Goal: Information Seeking & Learning: Learn about a topic

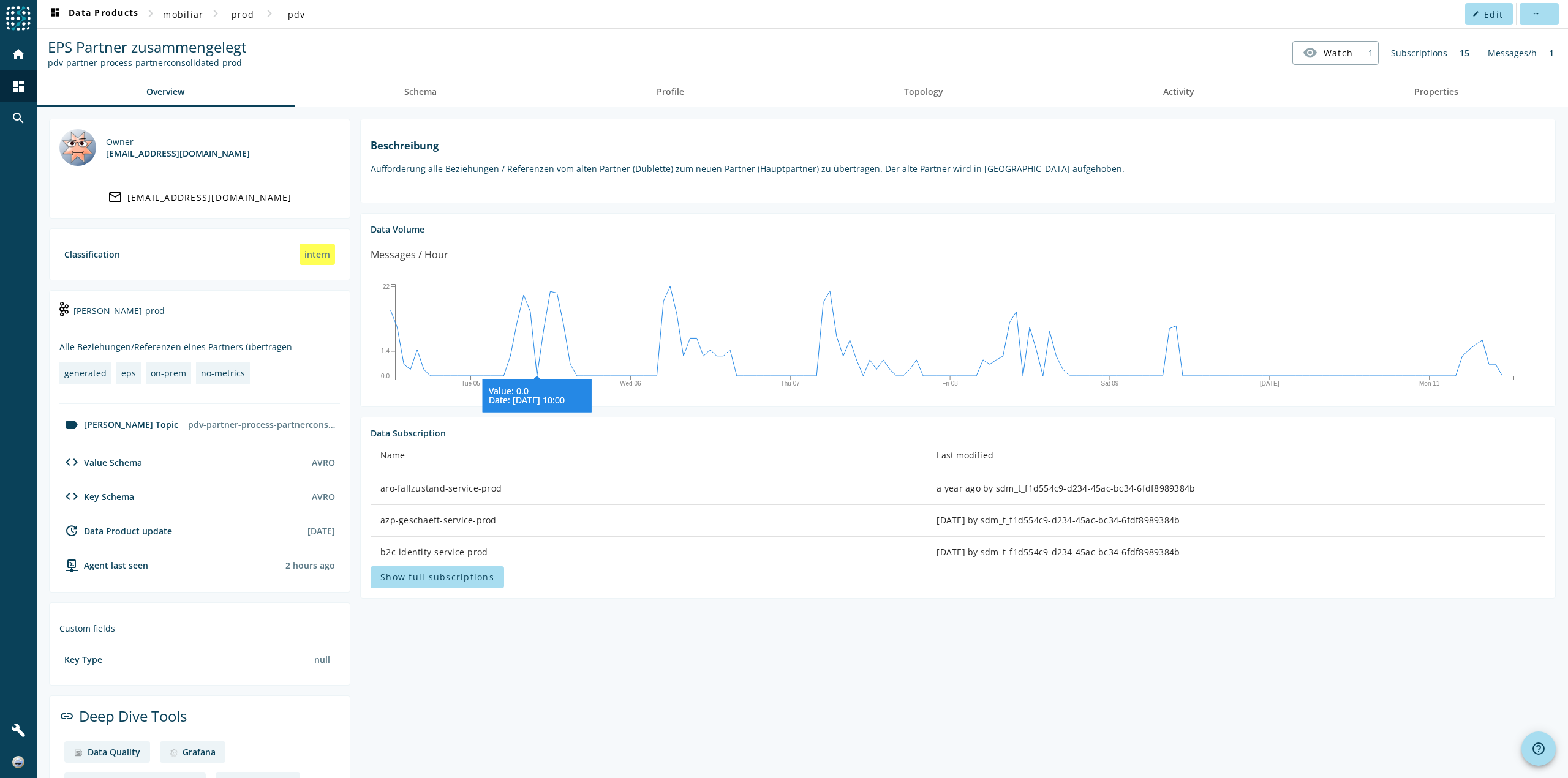
scroll to position [43, 0]
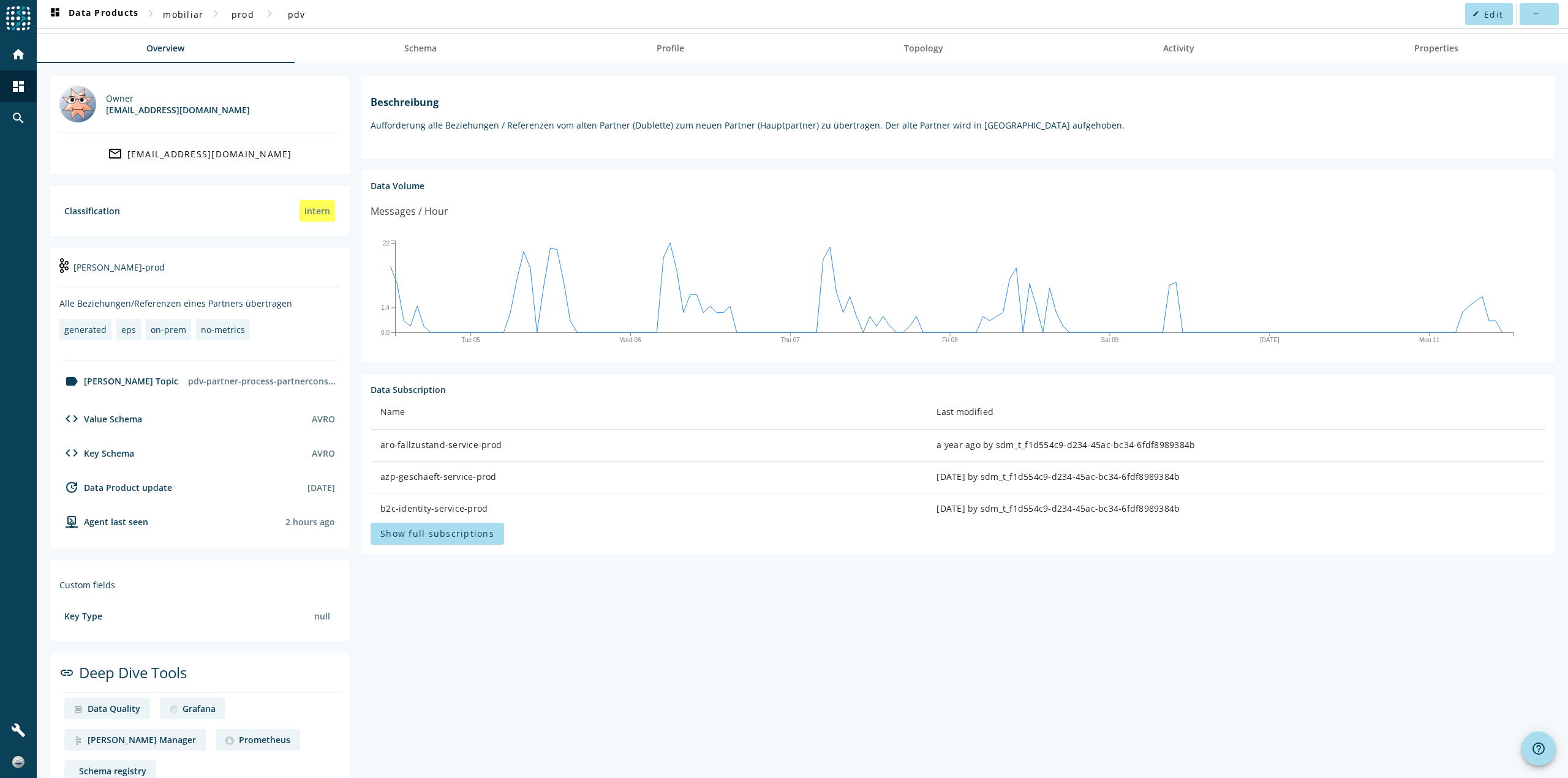
click at [259, 300] on div "Alle Beziehungen/Referenzen eines Partners übertragen" at bounding box center [200, 303] width 280 height 12
click at [482, 126] on p "Aufforderung alle Beziehungen / Referenzen vom alten Partner (Dublette) zum neu…" at bounding box center [958, 125] width 1175 height 12
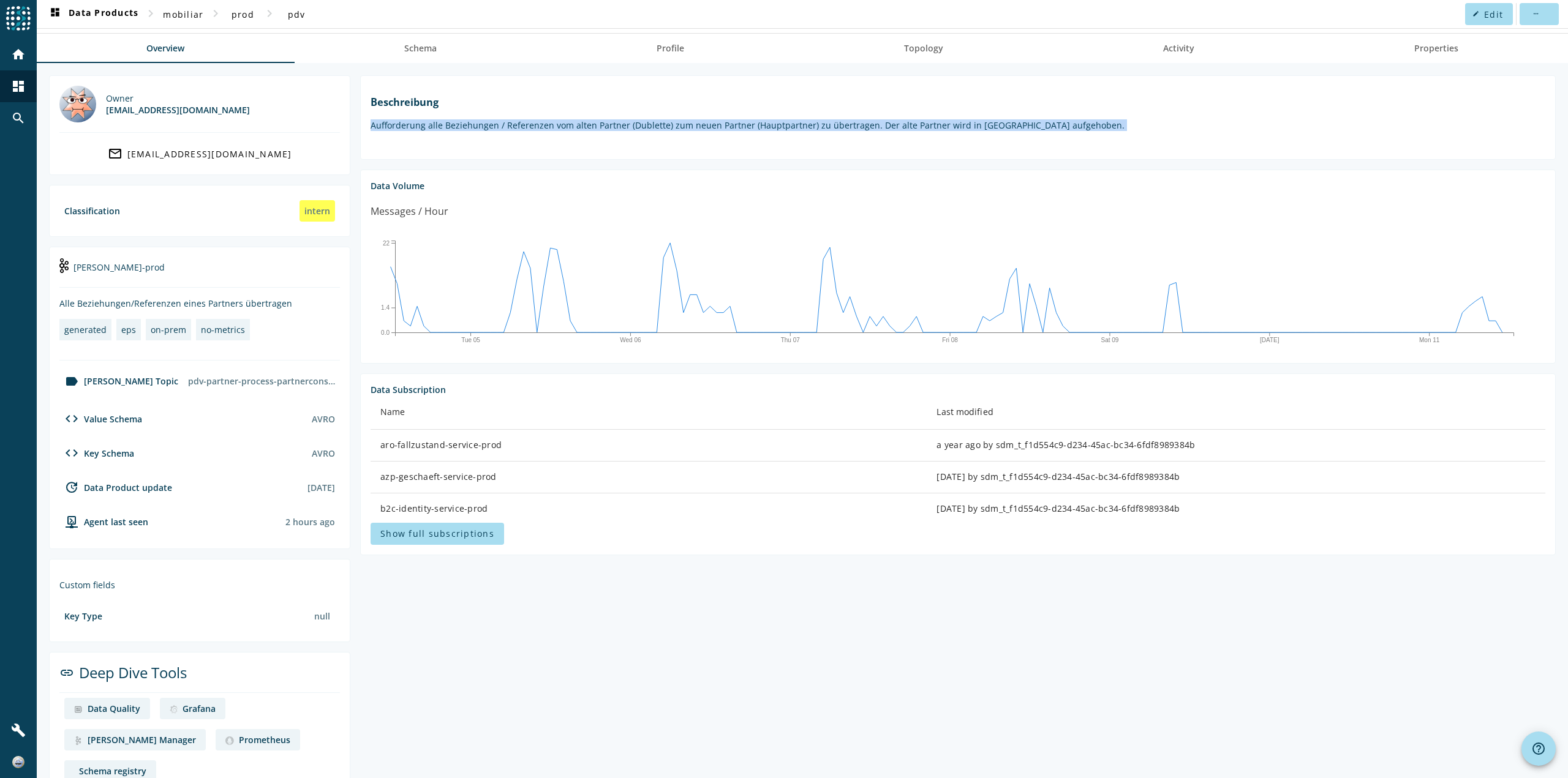
click at [482, 126] on p "Aufforderung alle Beziehungen / Referenzen vom alten Partner (Dublette) zum neu…" at bounding box center [958, 125] width 1175 height 12
click at [500, 143] on section "Beschreibung Aufforderung alle Beziehungen / Referenzen vom alten Partner (Dubl…" at bounding box center [957, 117] width 1195 height 84
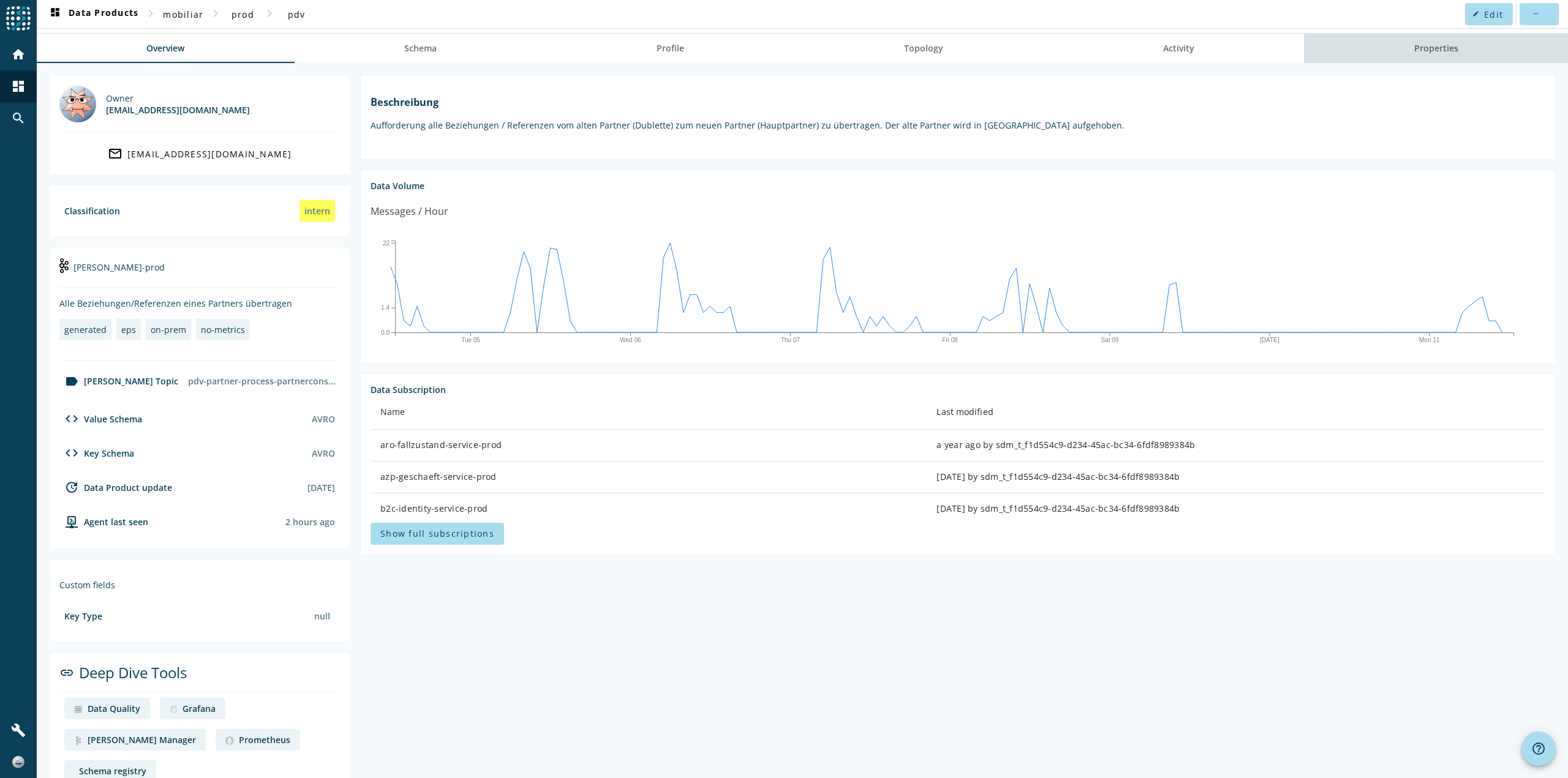
click at [1438, 49] on span "Properties" at bounding box center [1436, 48] width 44 height 9
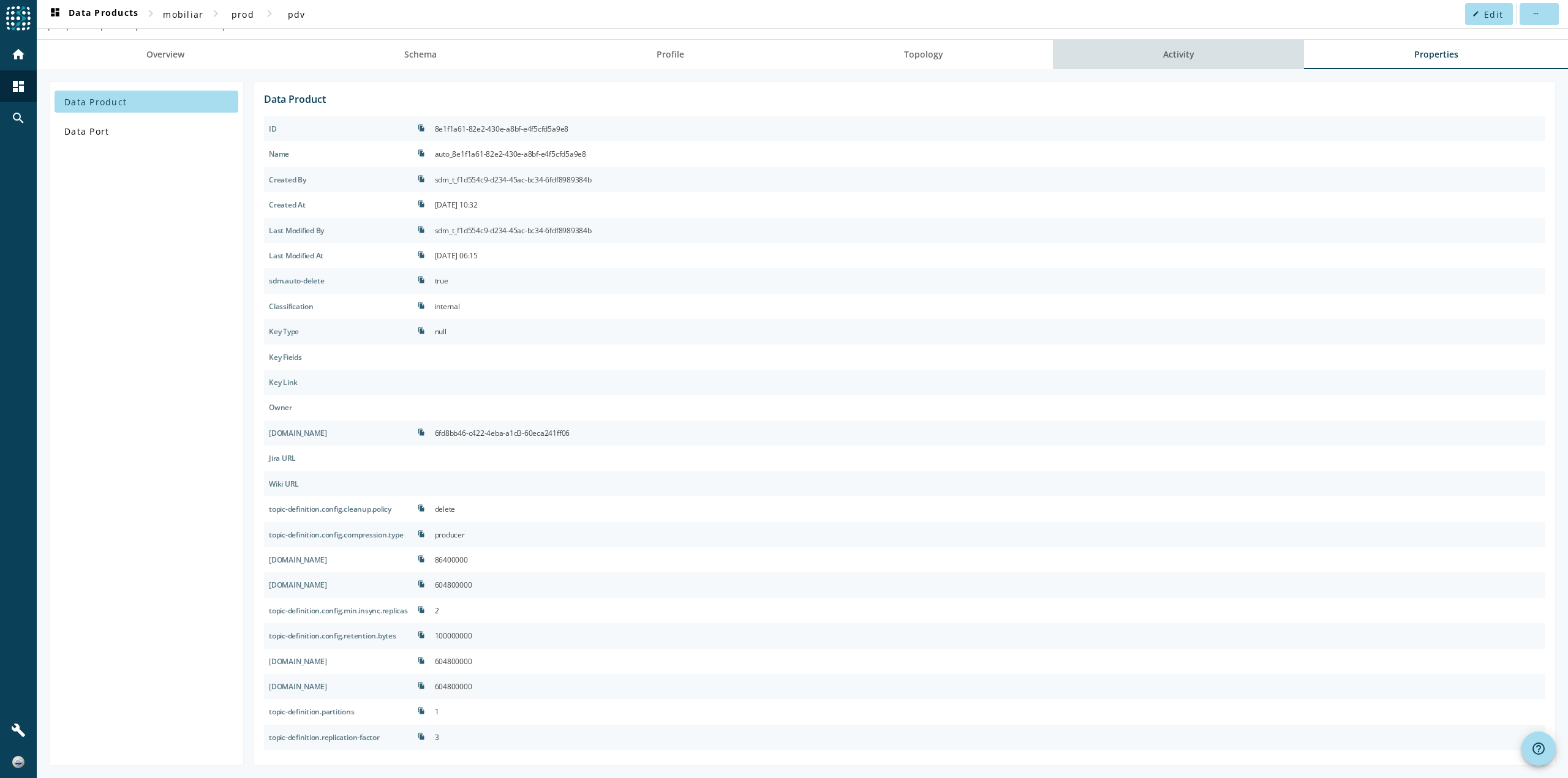
click at [1202, 63] on link "Activity" at bounding box center [1178, 54] width 251 height 29
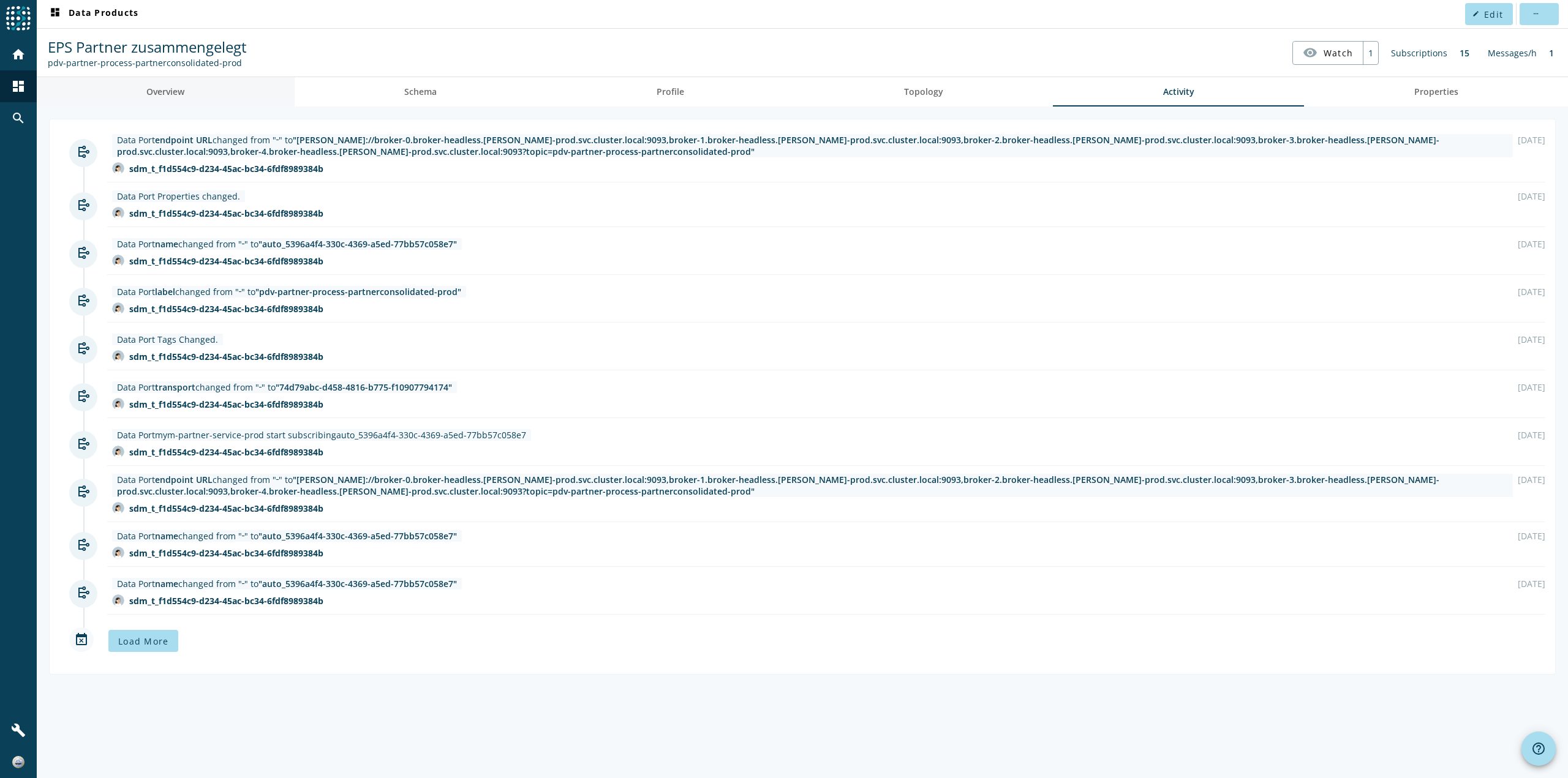
click at [204, 79] on link "Overview" at bounding box center [166, 92] width 258 height 29
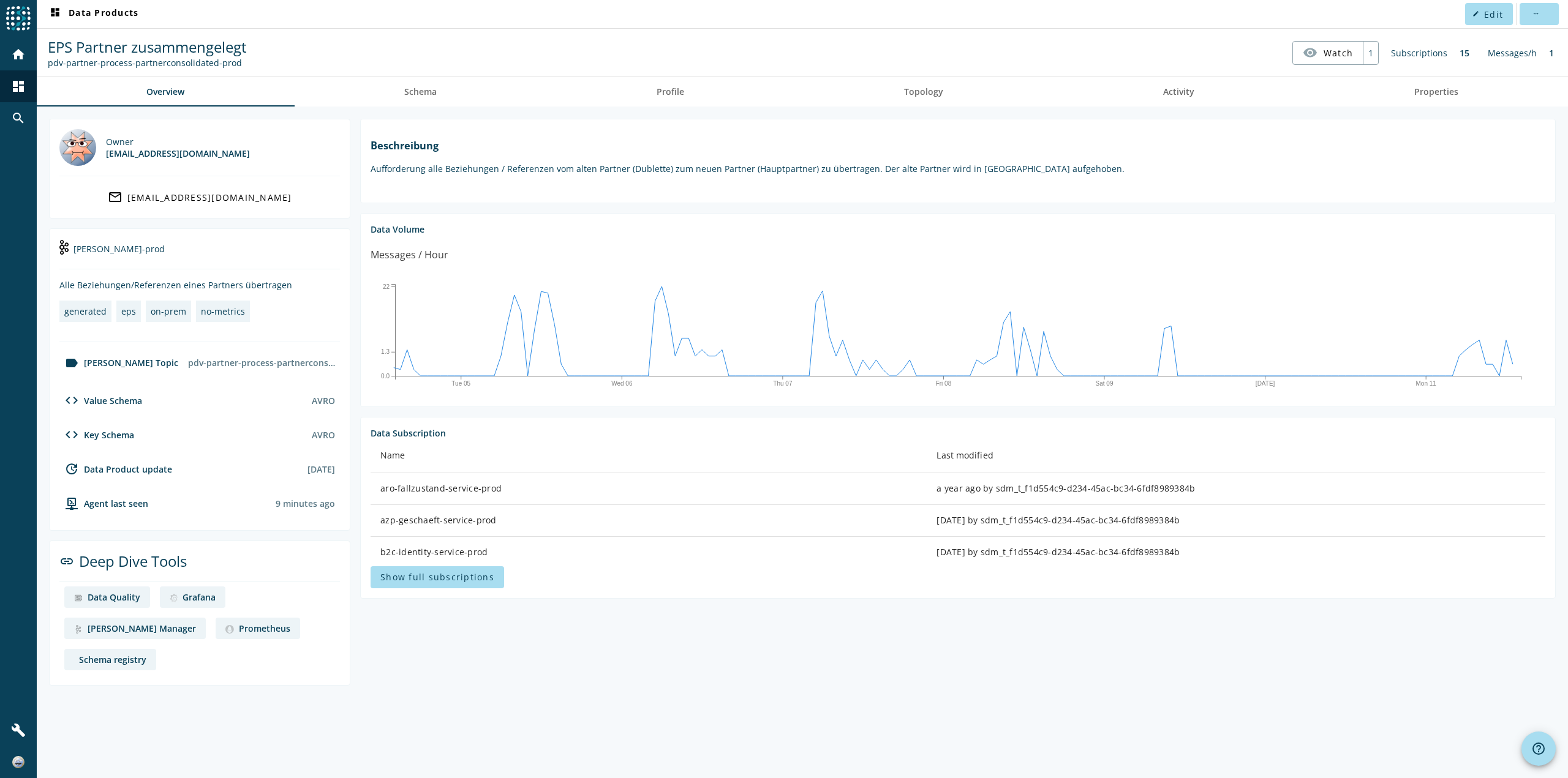
click at [133, 61] on div "pdv-partner-process-partnerconsolidated-prod" at bounding box center [147, 63] width 199 height 12
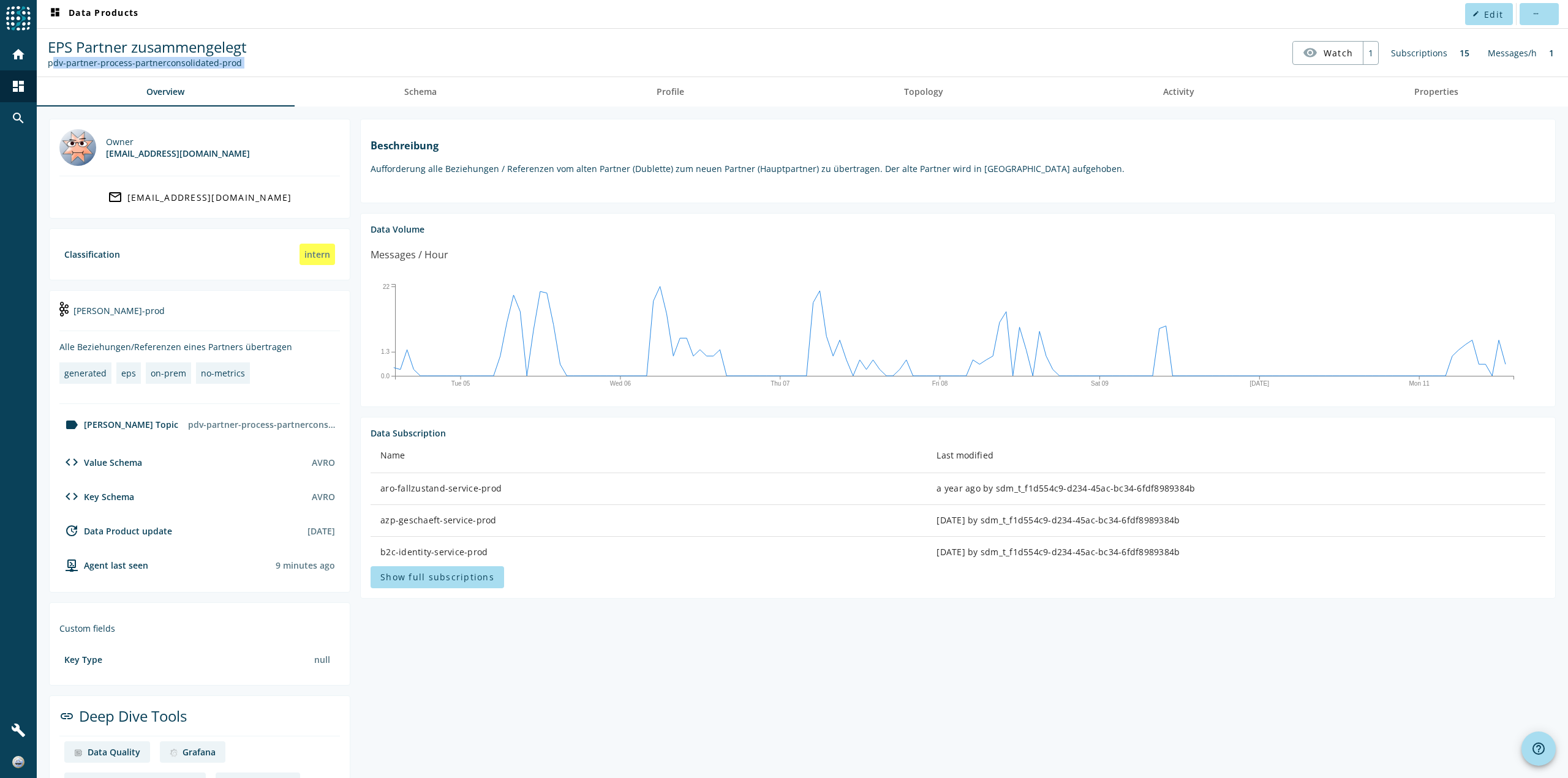
click at [262, 66] on nav "EPS Partner zusammengelegt pdv-partner-process-partnerconsolidated-prod visibil…" at bounding box center [802, 52] width 1521 height 38
click at [196, 63] on div "pdv-partner-process-partnerconsolidated-prod" at bounding box center [147, 63] width 199 height 12
click at [303, 16] on span "pdv" at bounding box center [297, 15] width 18 height 12
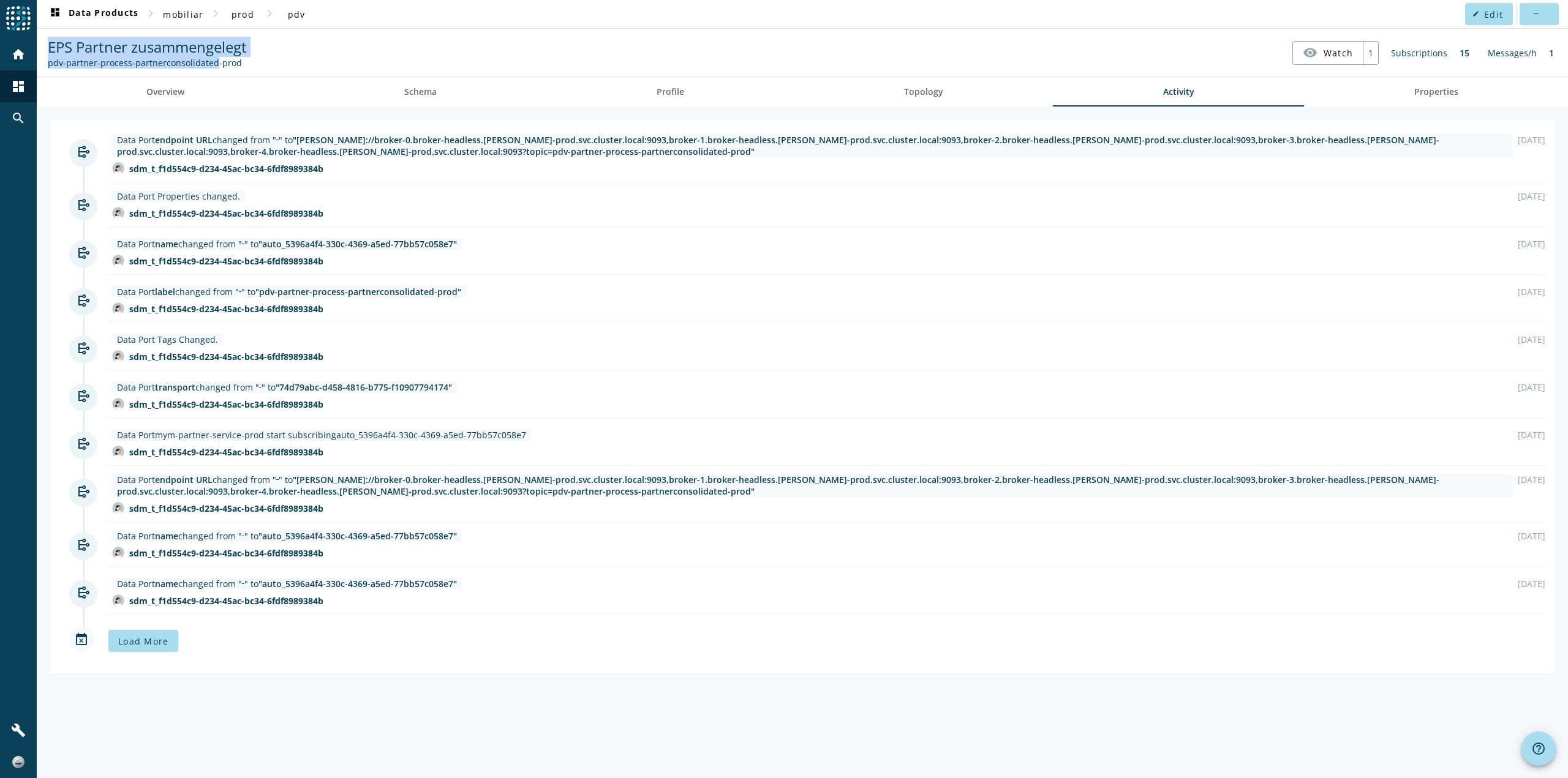
drag, startPoint x: 211, startPoint y: 64, endPoint x: 178, endPoint y: 61, distance: 33.1
click at [0, 67] on html "menu Agoora home dashboard search build dashboard Data Products chevron_right m…" at bounding box center [784, 389] width 1568 height 778
click at [233, 68] on div "pdv-partner-process-partnerconsolidated-prod" at bounding box center [147, 63] width 199 height 12
drag, startPoint x: 212, startPoint y: 66, endPoint x: 45, endPoint y: 67, distance: 167.0
click at [45, 67] on div "EPS Partner zusammengelegt pdv-partner-process-partnerconsolidated-prod" at bounding box center [147, 52] width 205 height 32
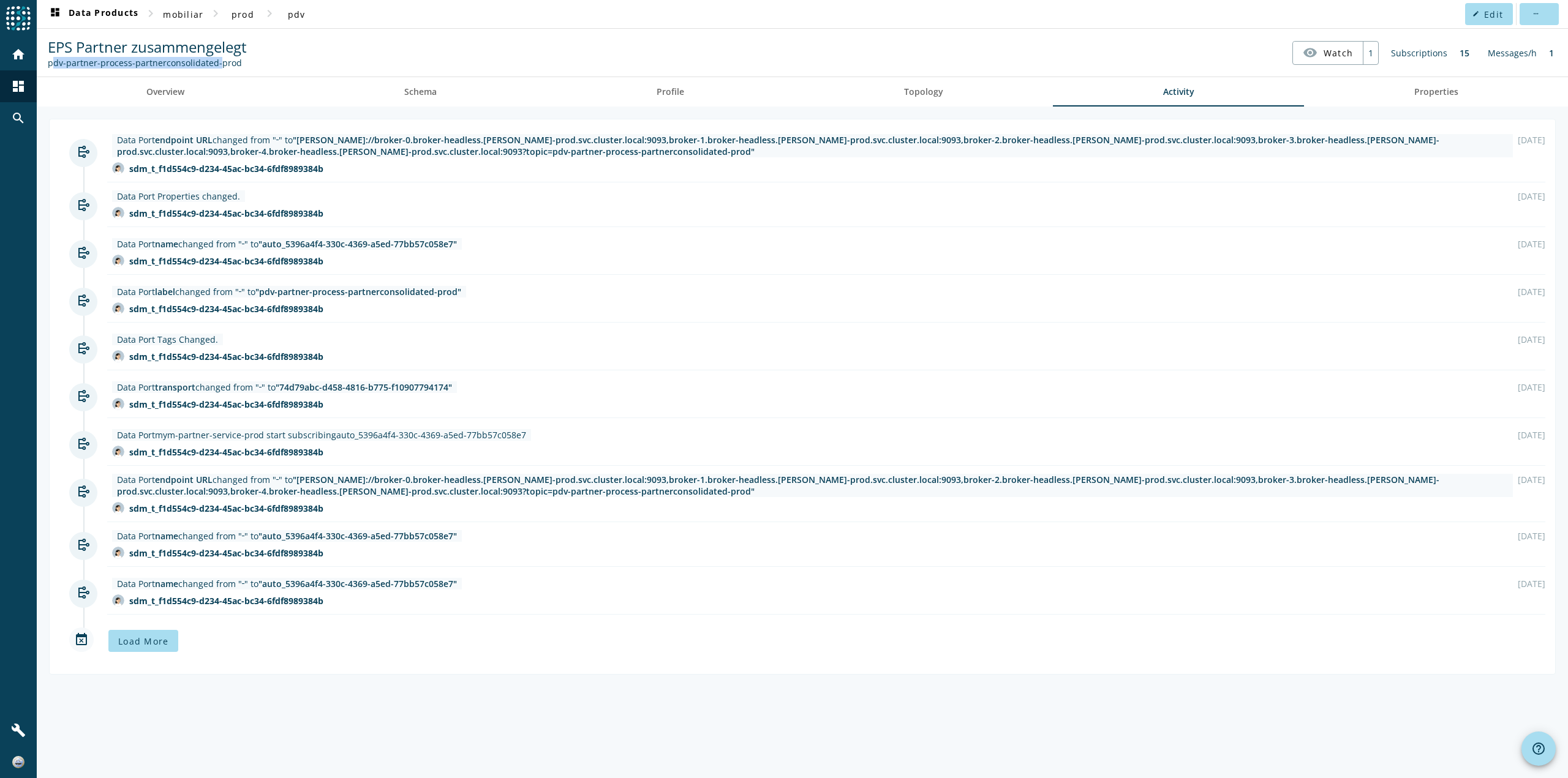
copy div "pdv-partner-process-partnerconsolidated"
click at [19, 58] on mat-icon "home" at bounding box center [19, 54] width 15 height 15
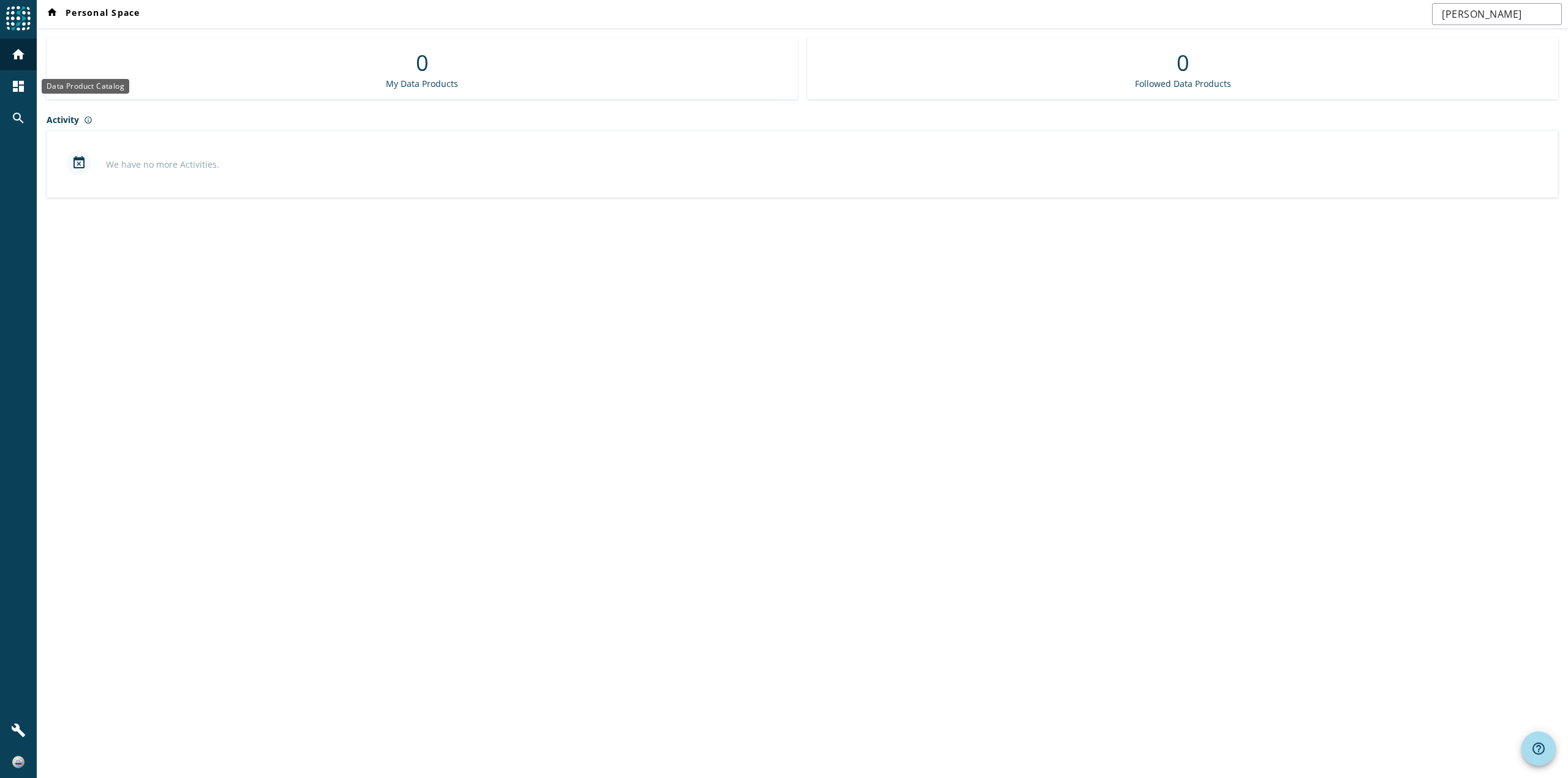
click at [23, 84] on mat-icon "dashboard" at bounding box center [19, 86] width 15 height 15
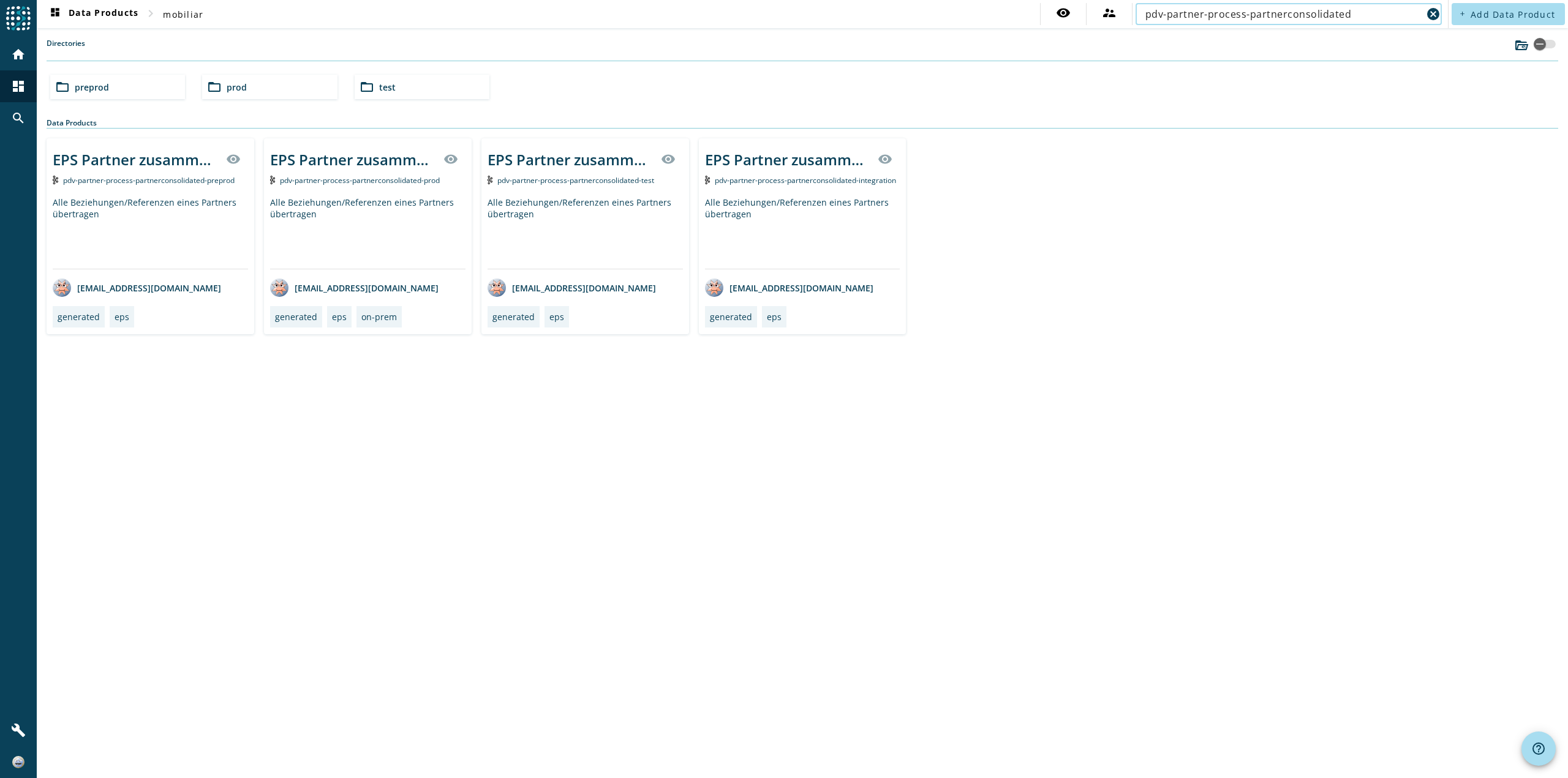
type input "pdv-partner-process-partnerconsolidated"
click at [174, 208] on div "Alle Beziehungen/Referenzen eines Partners übertragen" at bounding box center [151, 233] width 195 height 72
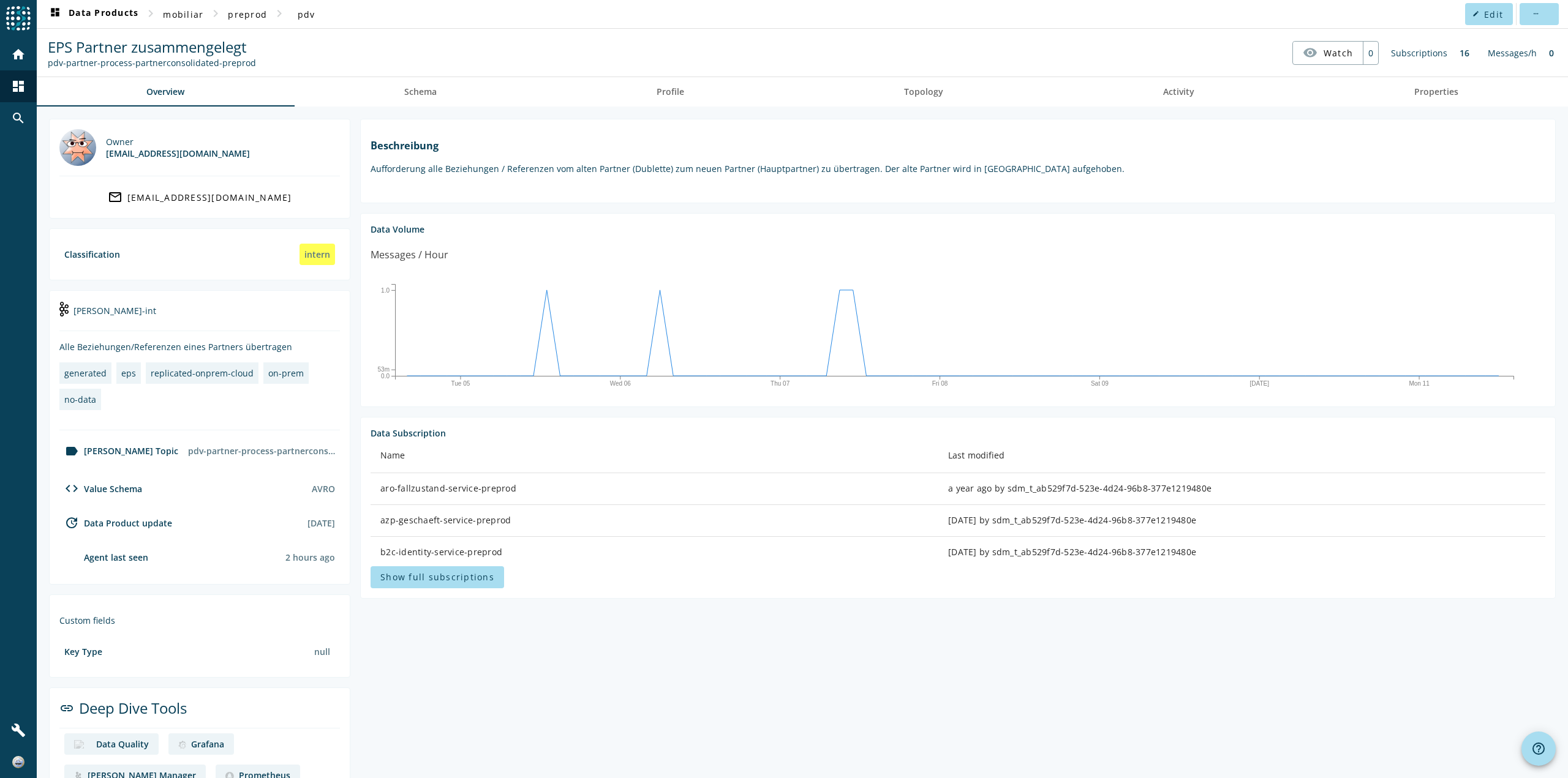
drag, startPoint x: 307, startPoint y: 63, endPoint x: 40, endPoint y: 63, distance: 267.0
click at [40, 63] on spd-actions-toolbar "EPS Partner zusammengelegt pdv-partner-process-partnerconsolidated-preprod visi…" at bounding box center [802, 53] width 1531 height 48
copy div "pdv-partner-process-partnerconsolidated-preprod"
click at [835, 595] on section "Data Subscription Name Last modified aro-fallzustand-service-preprod a year ago…" at bounding box center [957, 507] width 1195 height 182
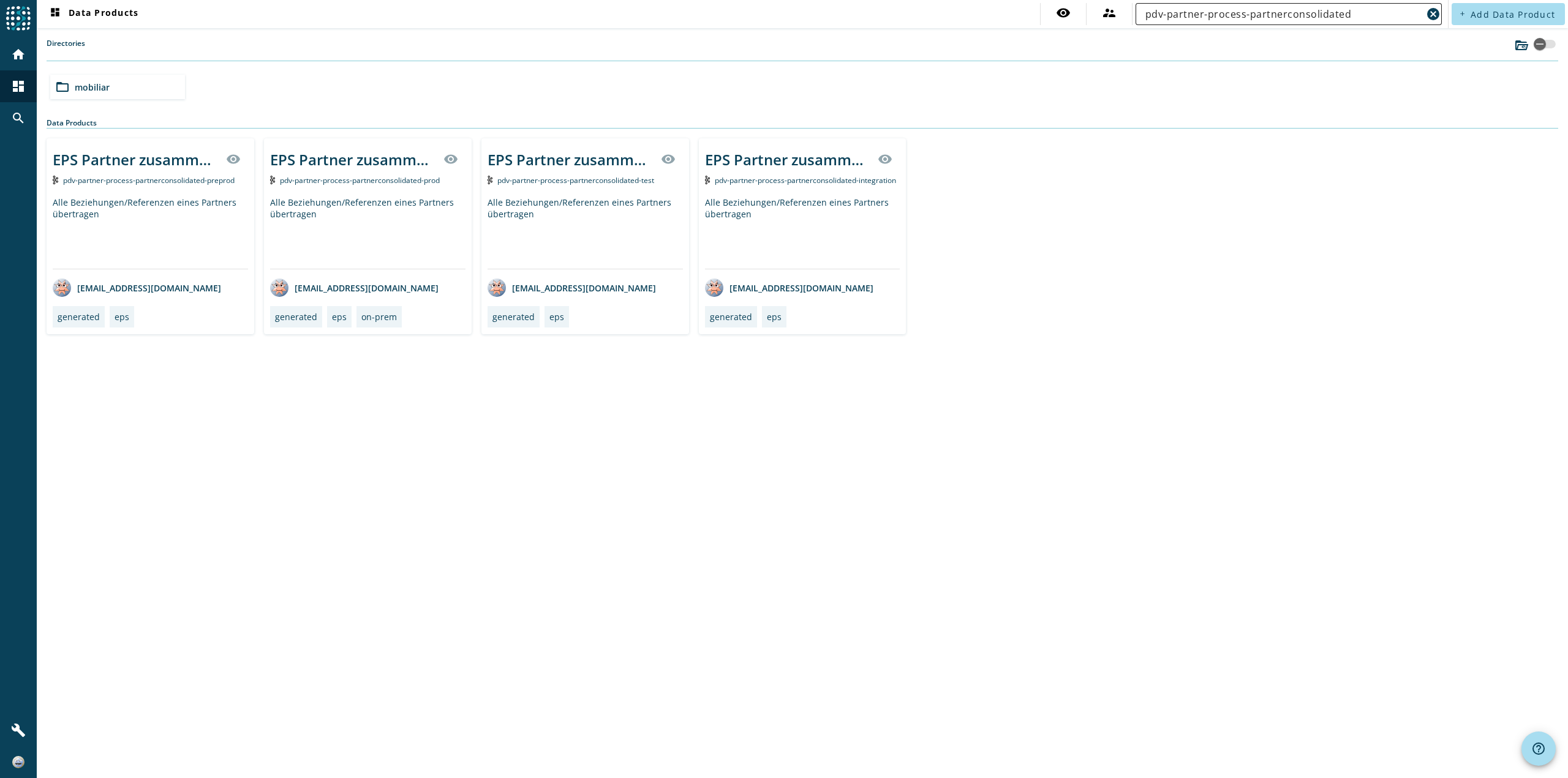
click at [1319, 13] on input "pdv-partner-process-partnerconsolidated" at bounding box center [1283, 14] width 277 height 15
click at [1272, 9] on input "pdv-partner-process-partnerconsolidated" at bounding box center [1283, 14] width 277 height 15
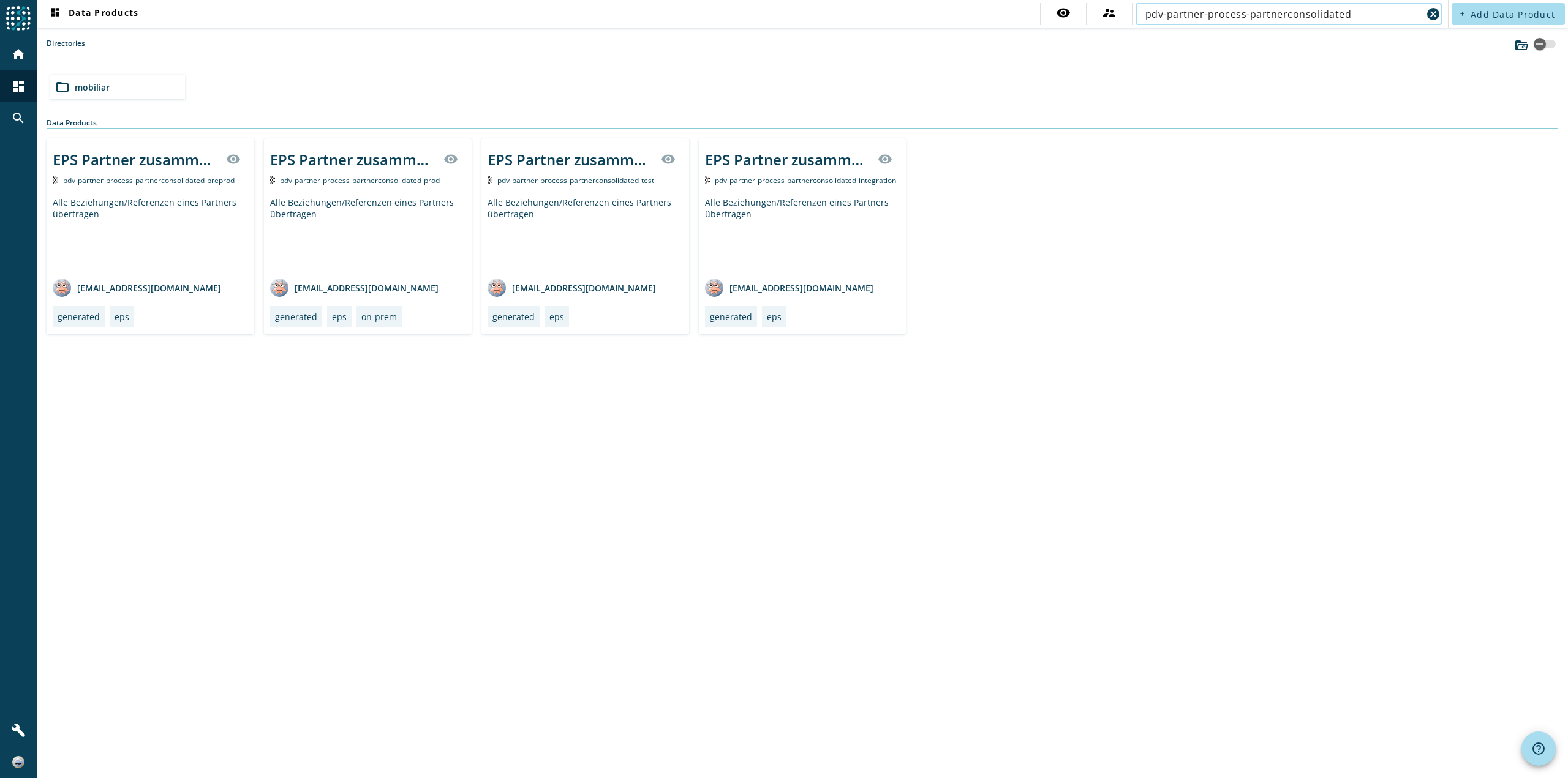
click at [1298, 19] on input "pdv-partner-process-partnerconsolidated" at bounding box center [1283, 14] width 277 height 15
paste input "vvn-dxvert-infobj-vertragspartnerbez"
type input "vvn-dxvert-infobj-vertragspartnerbez"
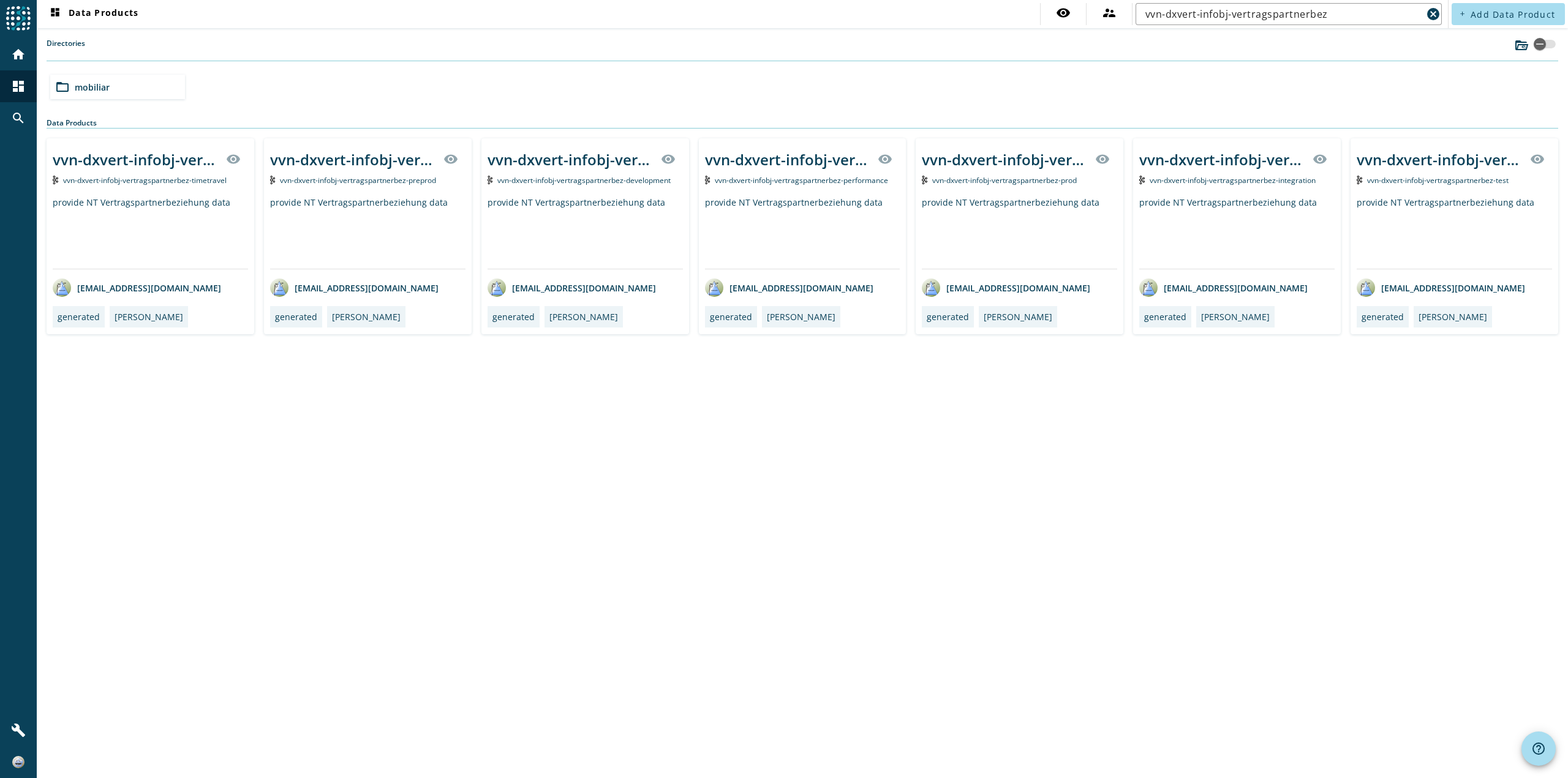
drag, startPoint x: 325, startPoint y: 159, endPoint x: 311, endPoint y: 98, distance: 62.6
click at [313, 101] on div "Directories folder_open mobiliar Data Products Sorry, your browser does not sup…" at bounding box center [802, 186] width 1511 height 297
click at [170, 142] on div "vvn-dxvert-infobj-vertragspartnerbez visibility vvn-dxvert-infobj-vertragspartn…" at bounding box center [150, 236] width 207 height 196
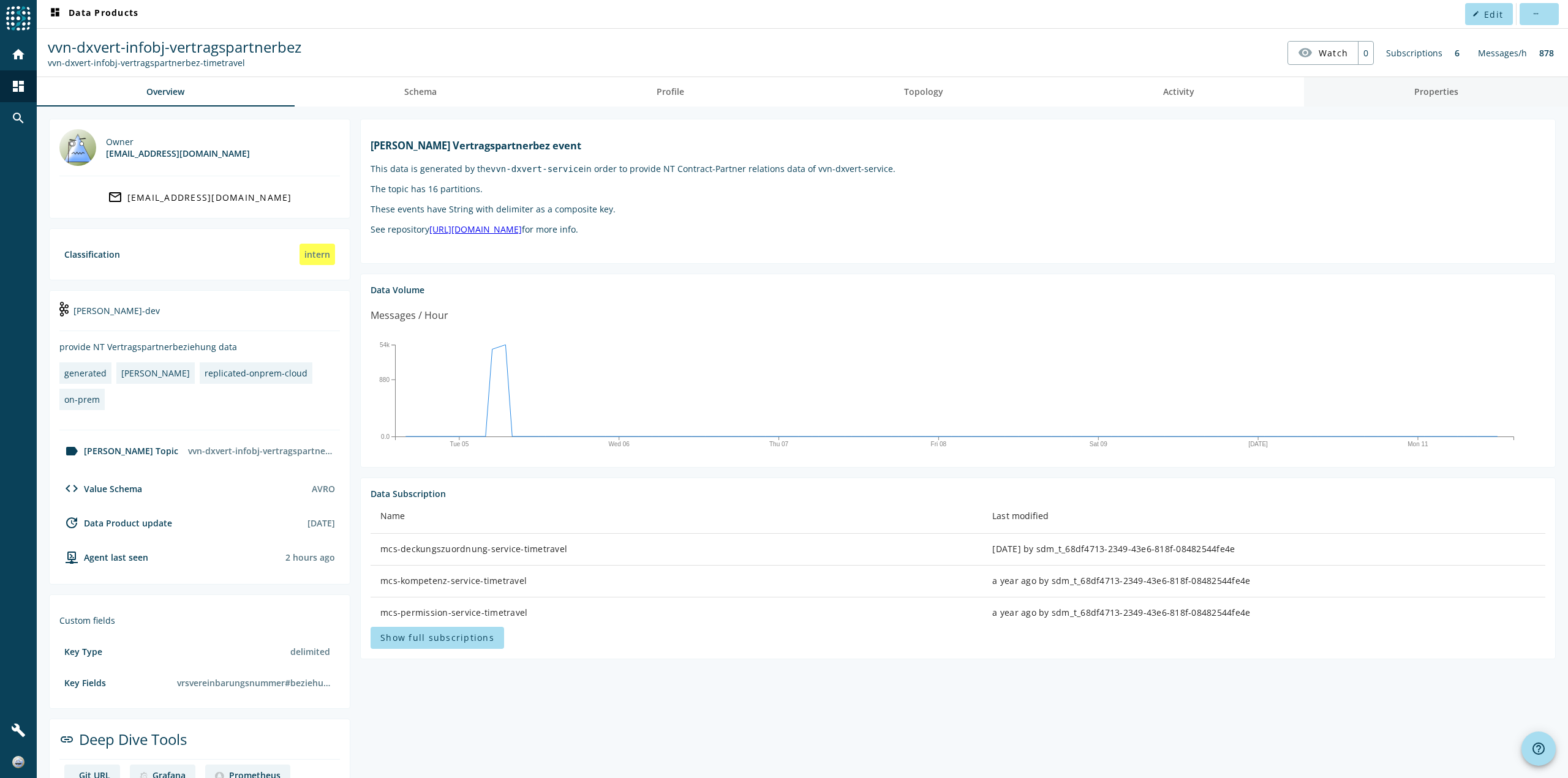
click at [1457, 94] on link "Properties" at bounding box center [1436, 92] width 264 height 29
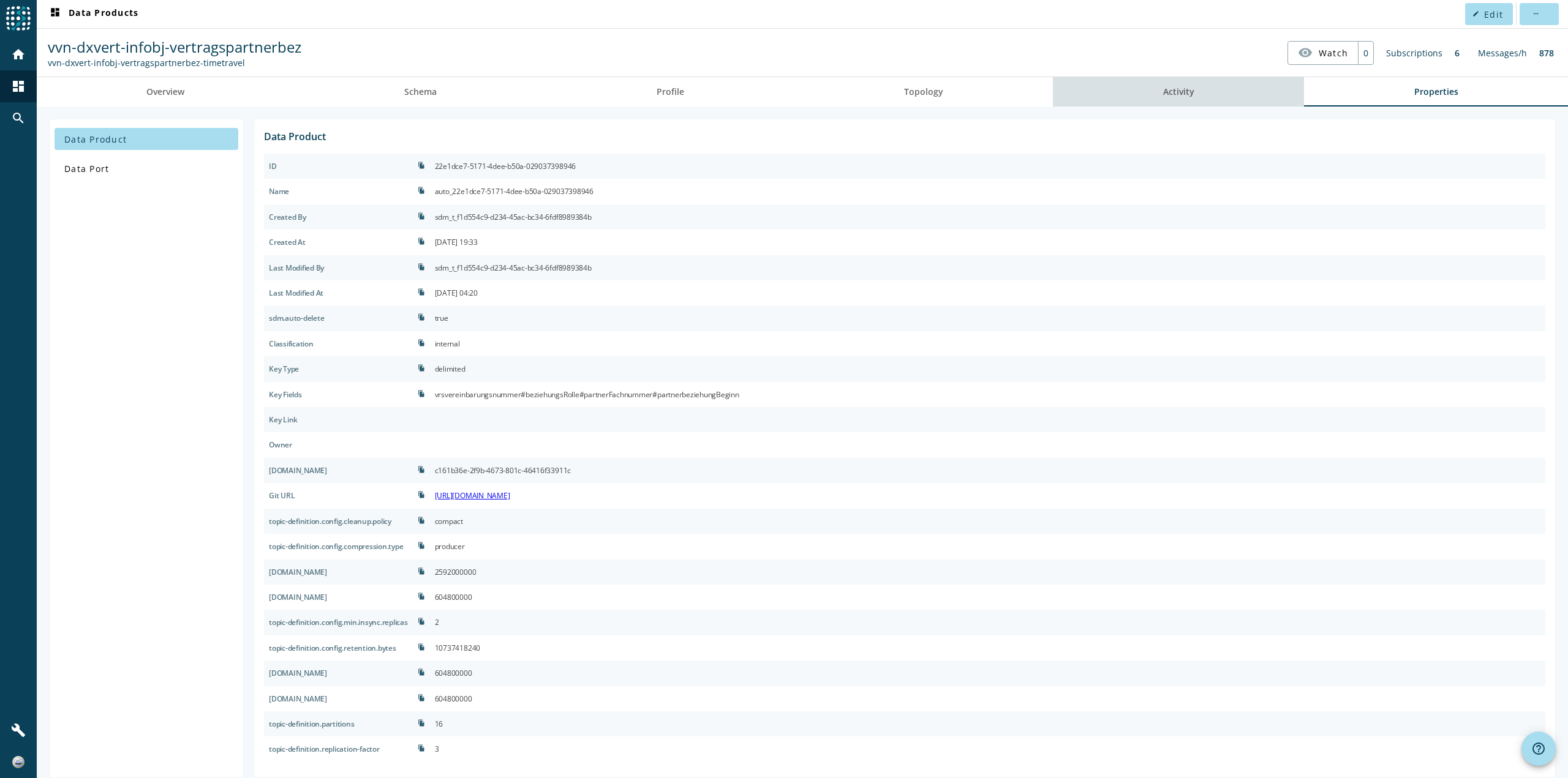
click at [1228, 95] on link "Activity" at bounding box center [1178, 92] width 251 height 29
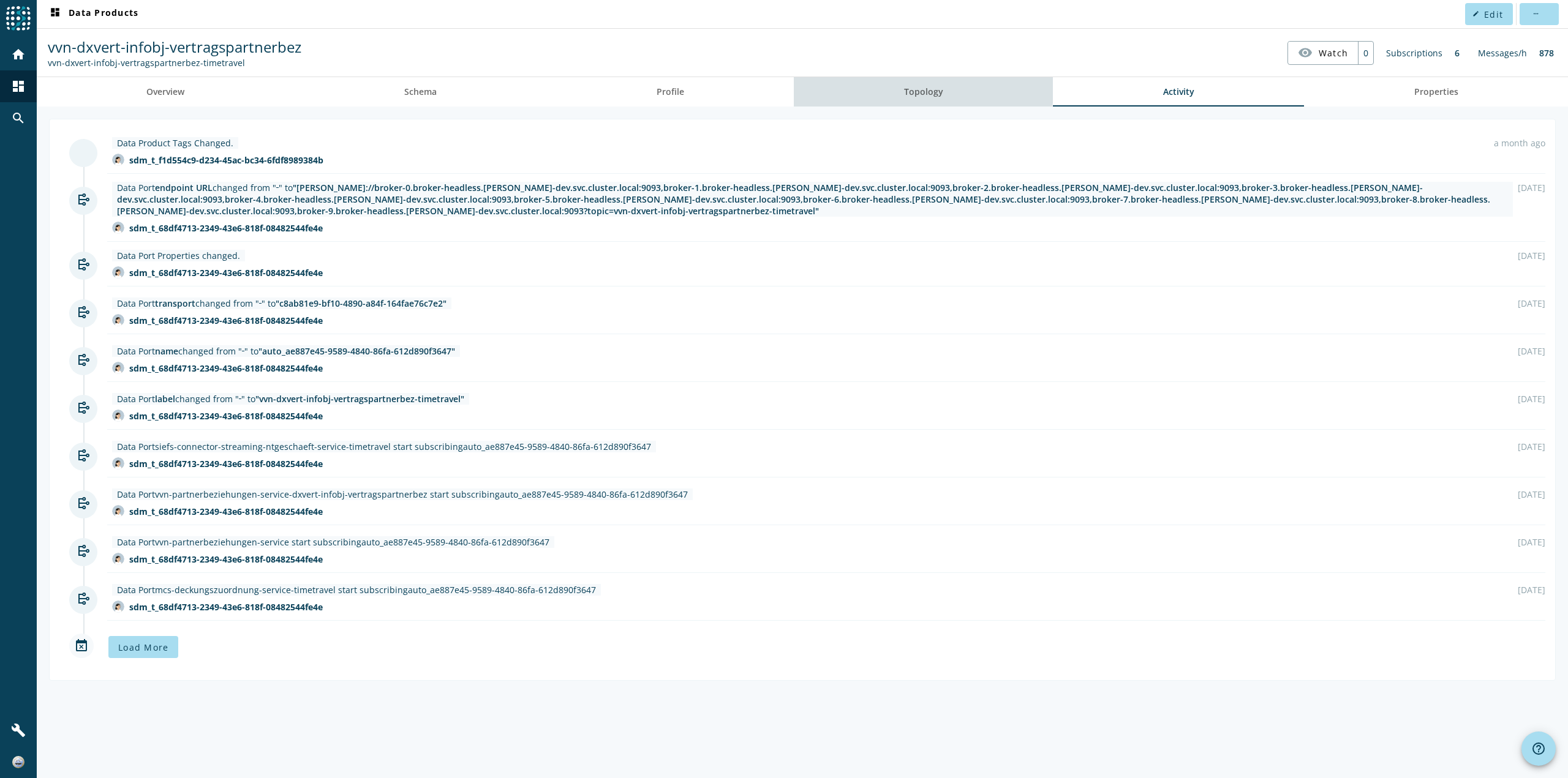
click at [906, 79] on span "Topology" at bounding box center [923, 92] width 40 height 29
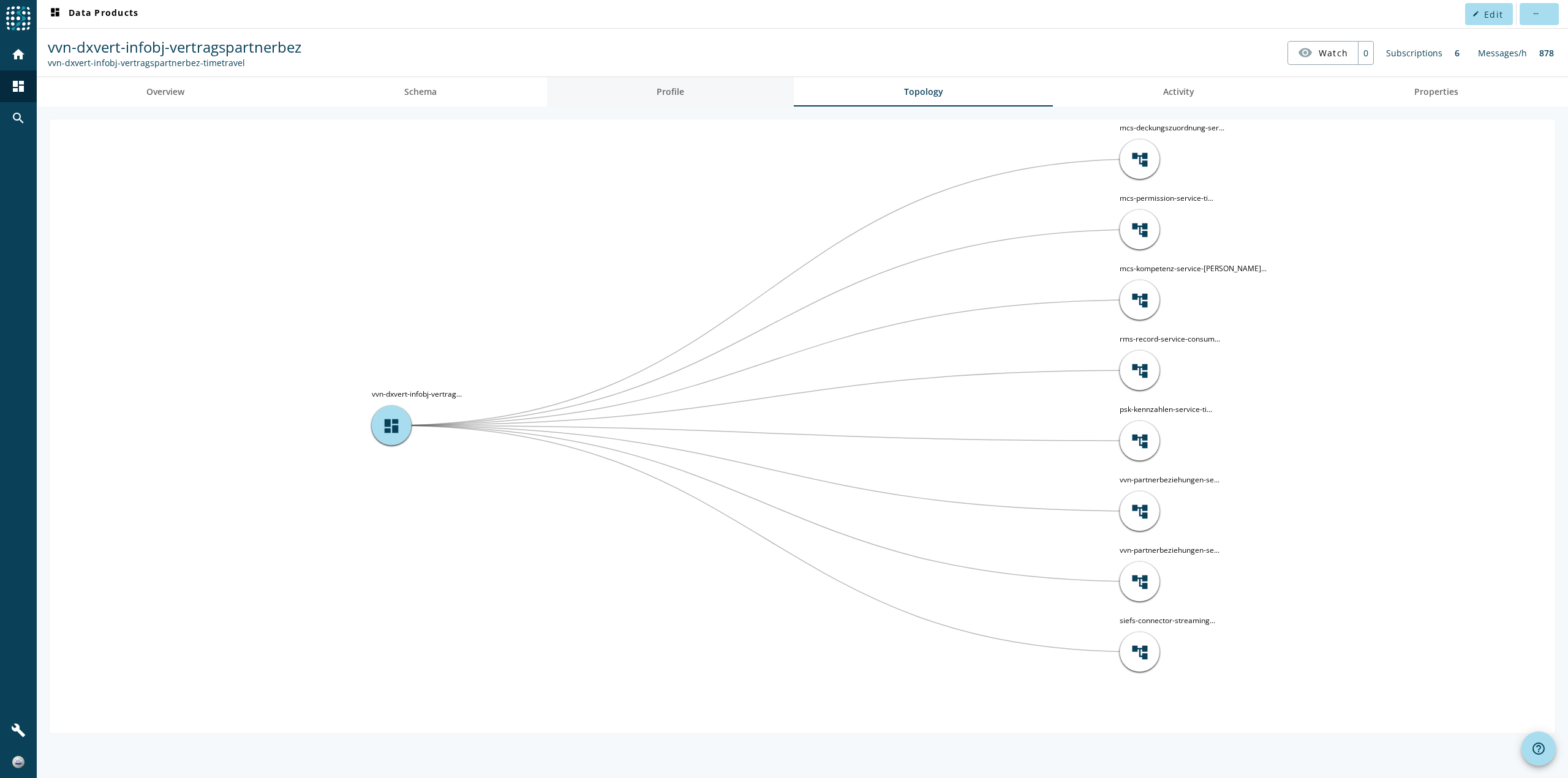
click at [706, 92] on link "Profile" at bounding box center [671, 92] width 248 height 29
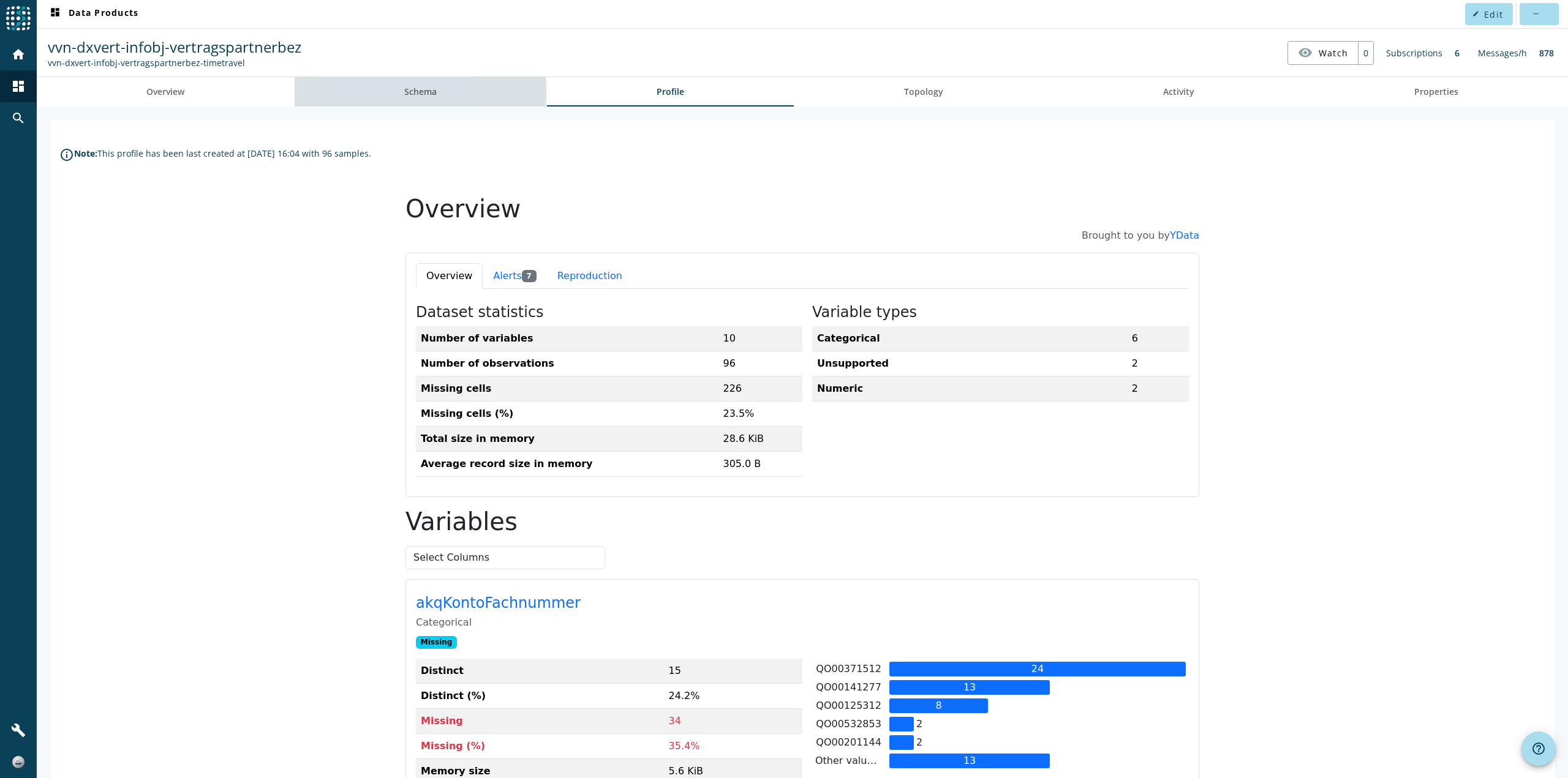
click at [354, 93] on link "Schema" at bounding box center [421, 92] width 252 height 29
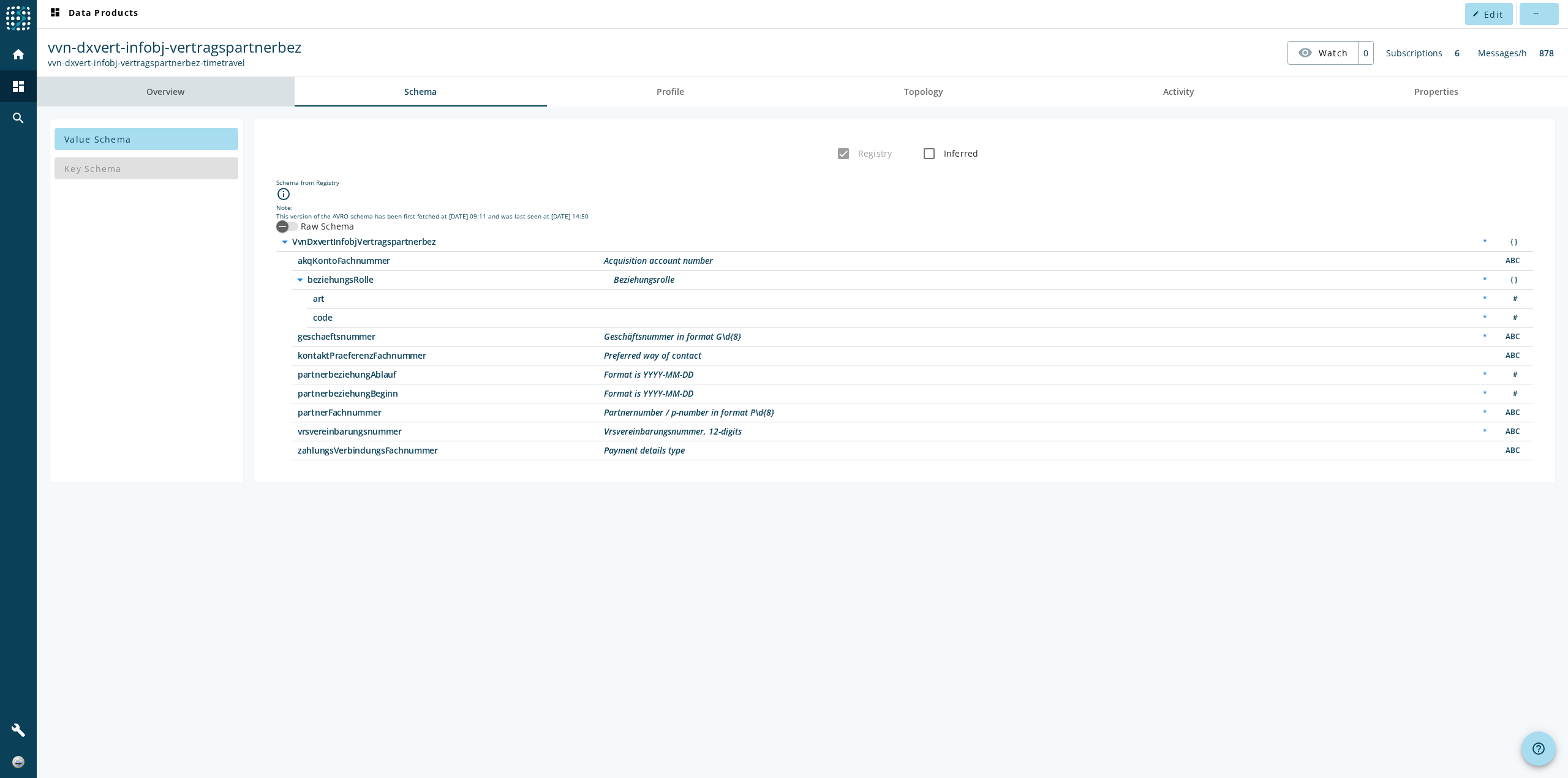
click at [218, 91] on link "Overview" at bounding box center [166, 92] width 258 height 29
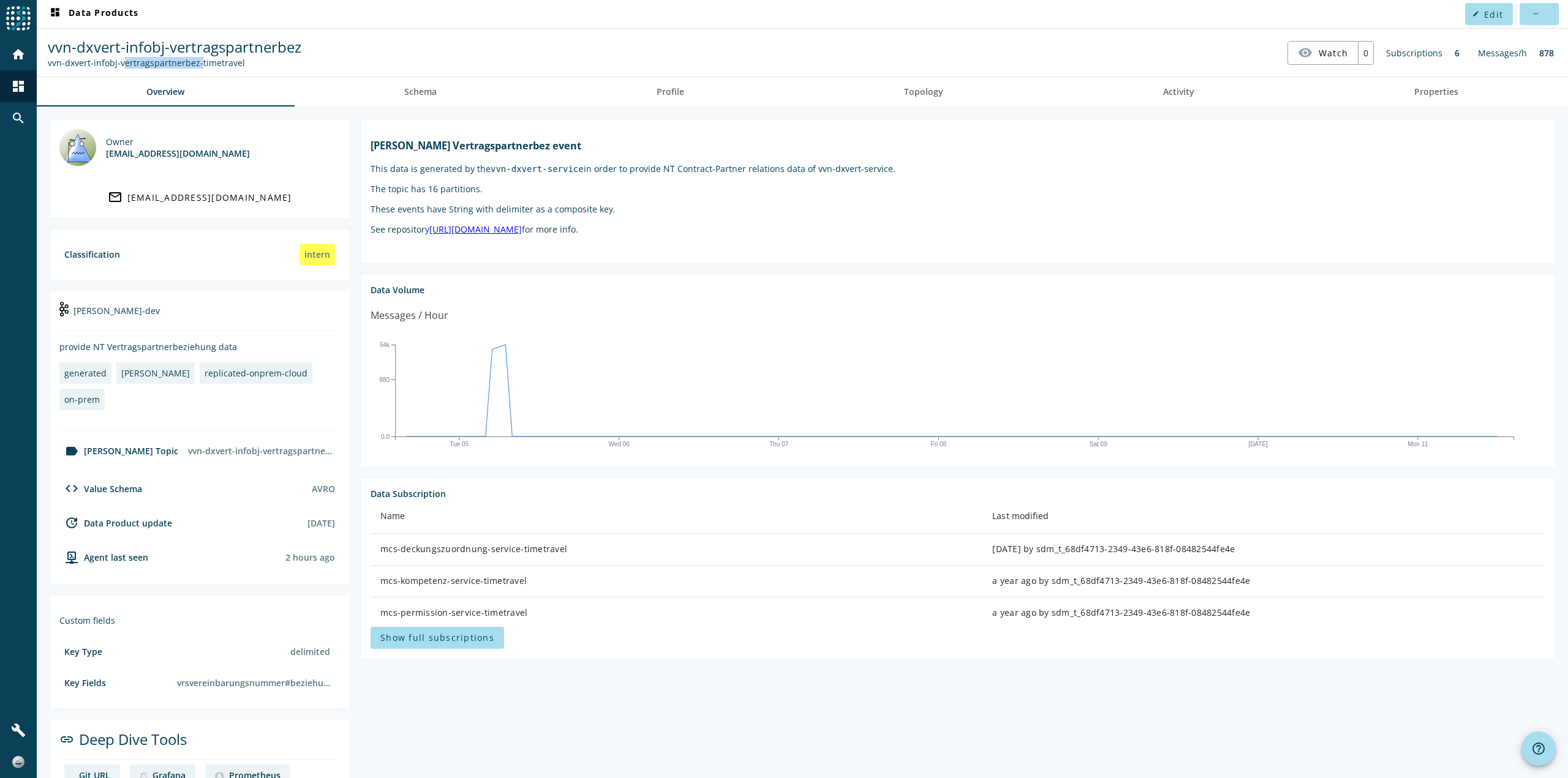
drag, startPoint x: 194, startPoint y: 65, endPoint x: 119, endPoint y: 66, distance: 75.0
click at [119, 66] on div "vvn-dxvert-infobj-vertragspartnerbez-timetravel" at bounding box center [174, 63] width 254 height 12
copy div "vertragspartnerbez"
drag, startPoint x: 653, startPoint y: 171, endPoint x: 729, endPoint y: 168, distance: 76.1
click at [729, 168] on p "This data is generated by the vvn-dxvert-service in order to provide NT Contrac…" at bounding box center [958, 169] width 1175 height 12
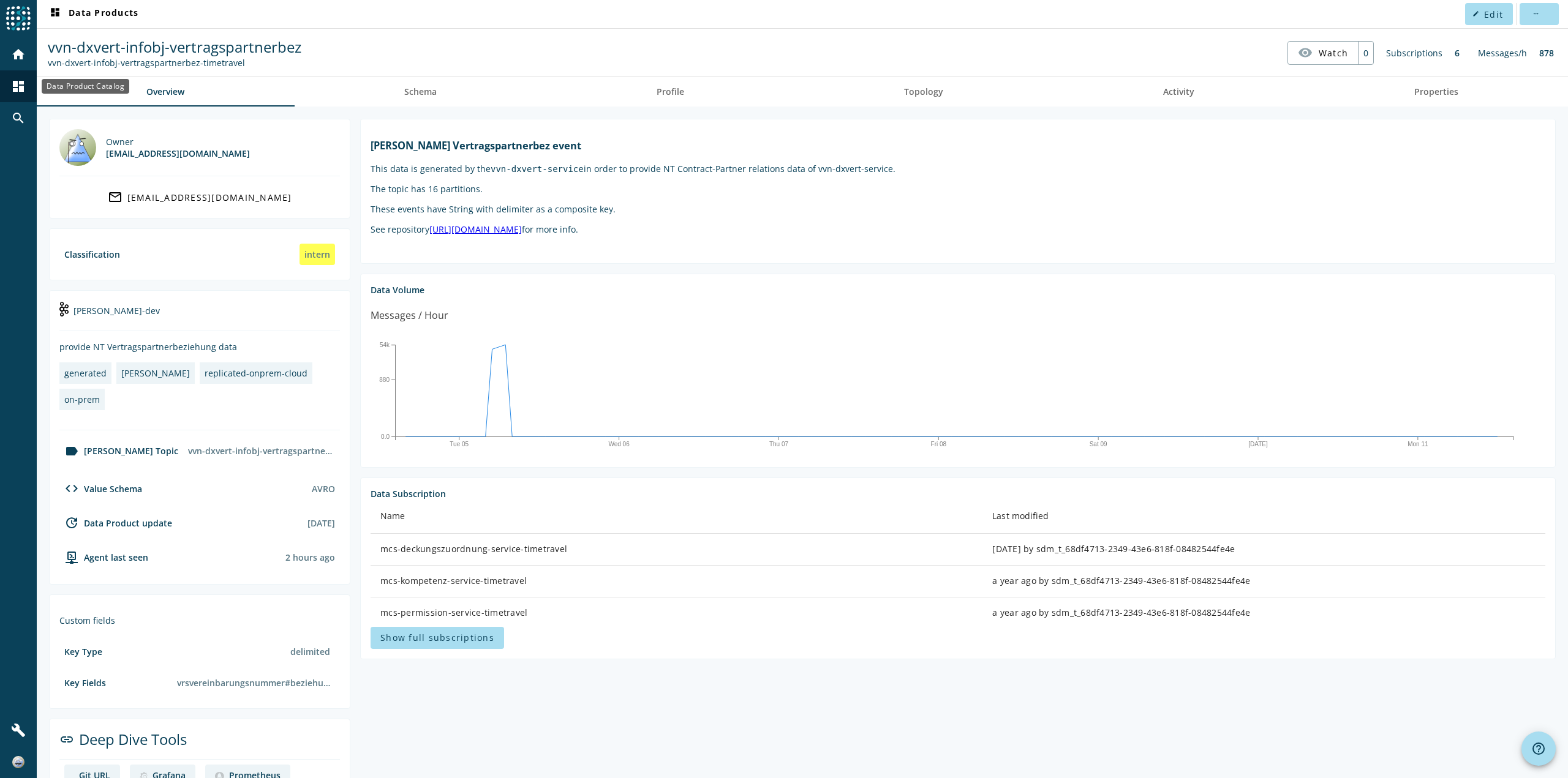
click at [35, 81] on div "dashboard" at bounding box center [18, 86] width 37 height 32
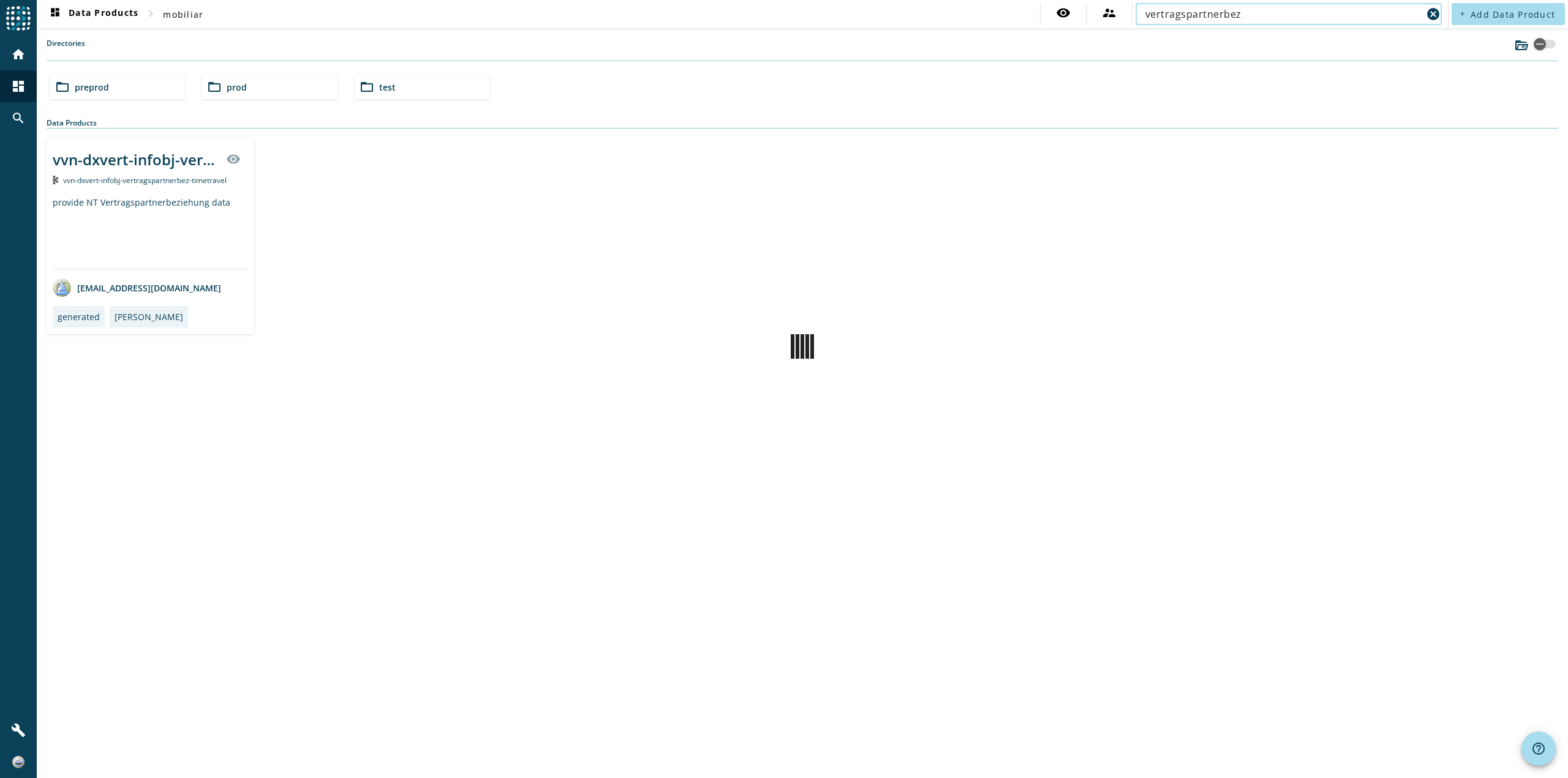
type input "vertragspartnerbez"
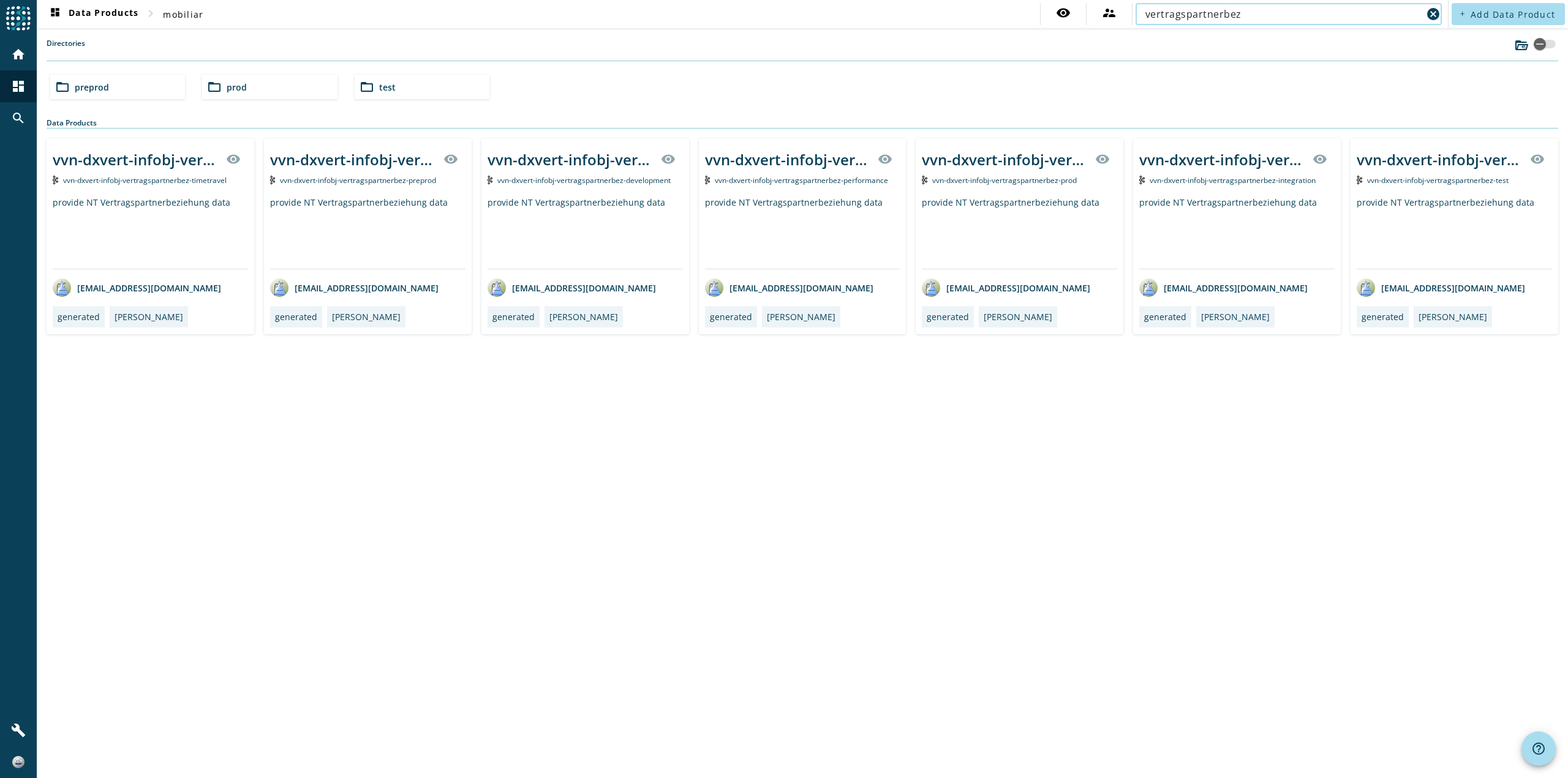
click at [1150, 19] on input "vertragspartnerbez" at bounding box center [1283, 14] width 277 height 15
click at [1147, 17] on input "vertragspartnerbez" at bounding box center [1283, 14] width 277 height 15
click at [1180, 14] on input "vertragspartnerbez" at bounding box center [1283, 14] width 277 height 15
click at [1179, 13] on input "vertragspartnerbez" at bounding box center [1283, 14] width 277 height 15
type input "pdv-partner-process-partnerconsolidated"
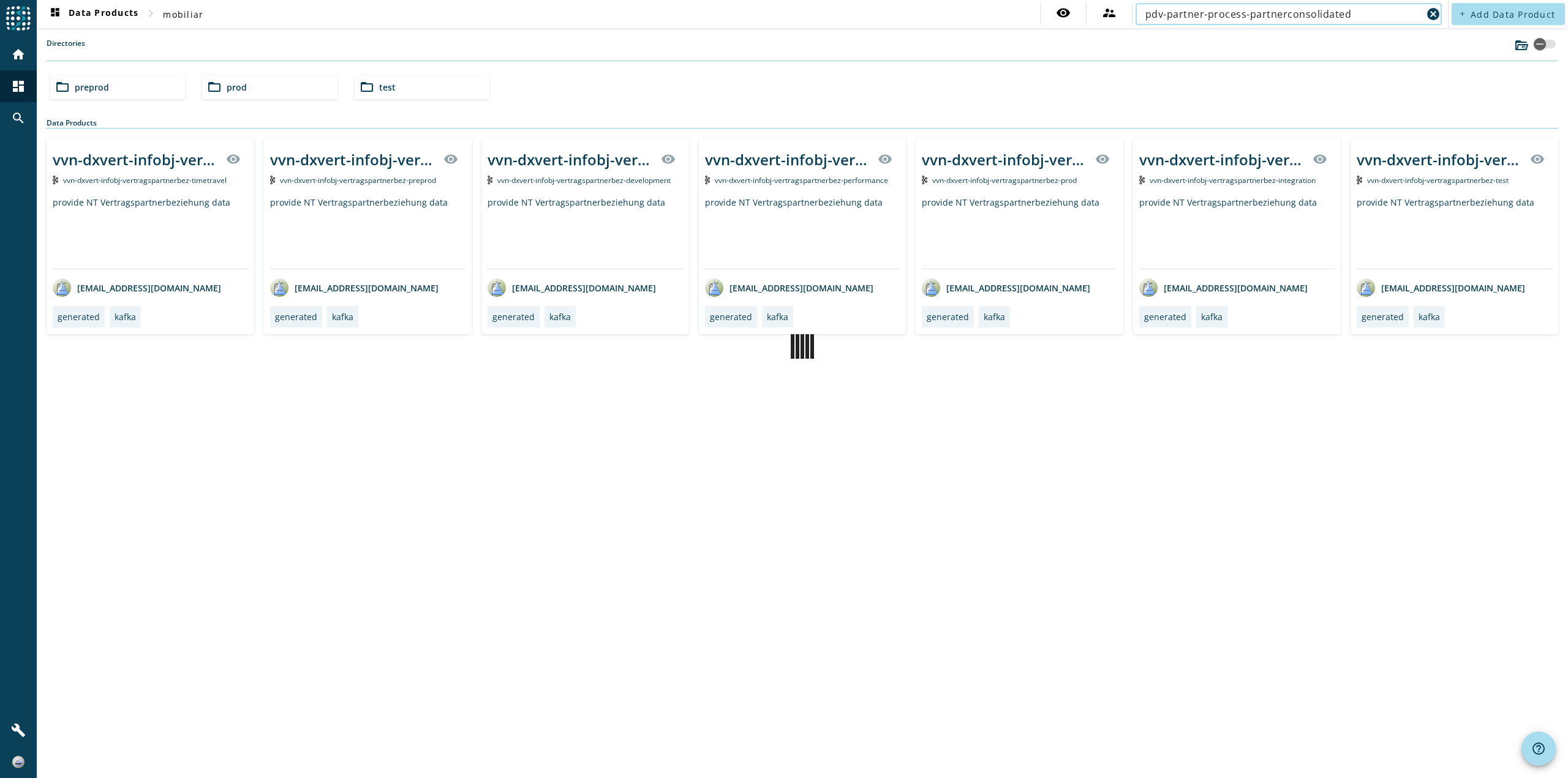
drag, startPoint x: 1377, startPoint y: 19, endPoint x: 869, endPoint y: 24, distance: 508.0
click at [869, 24] on nav "dashboard Data Products chevron_right mobiliar visibility supervisor_account pd…" at bounding box center [742, 14] width 1411 height 28
